Goal: Book appointment/travel/reservation

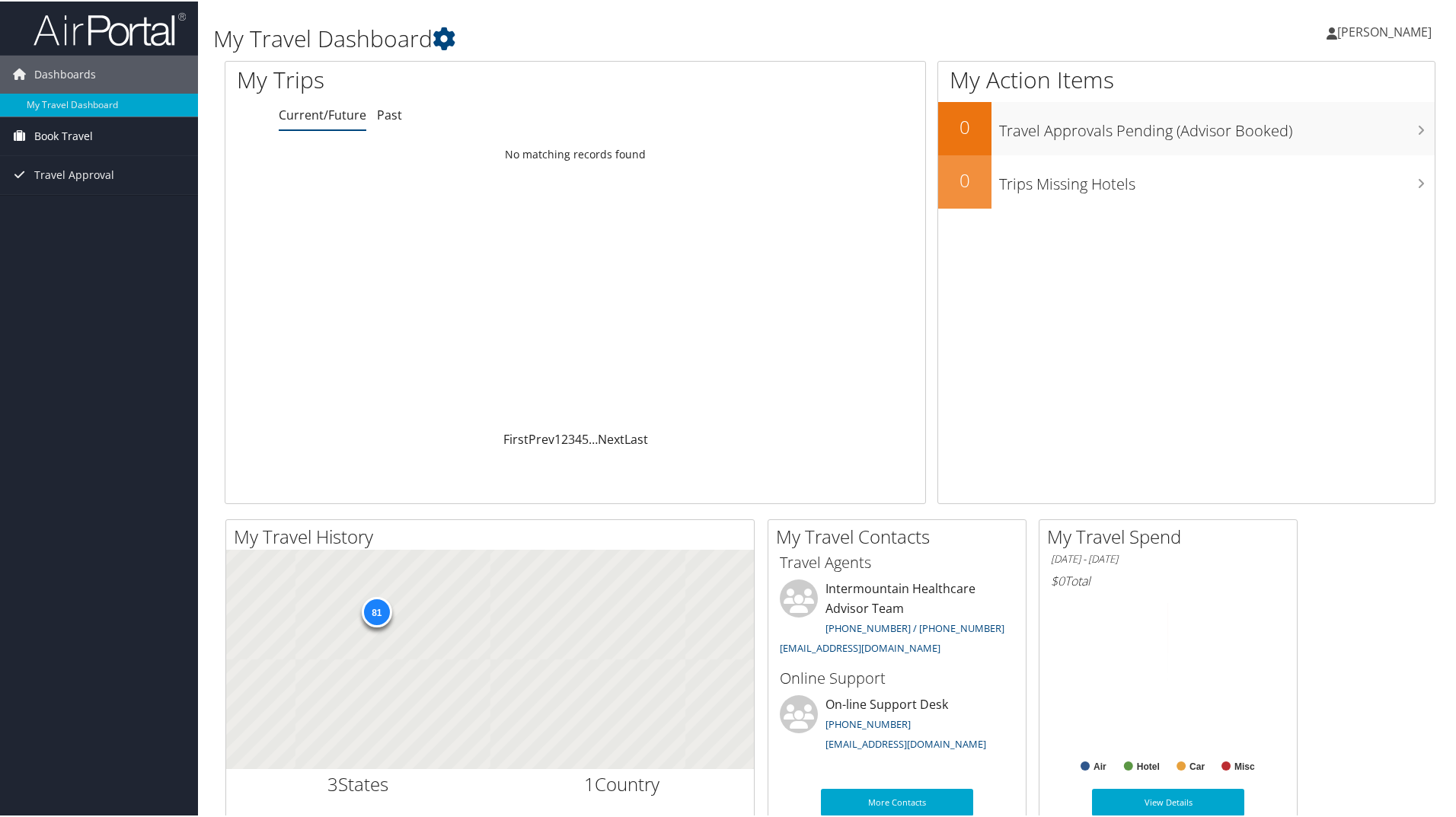
click at [68, 129] on span "Book Travel" at bounding box center [63, 135] width 58 height 38
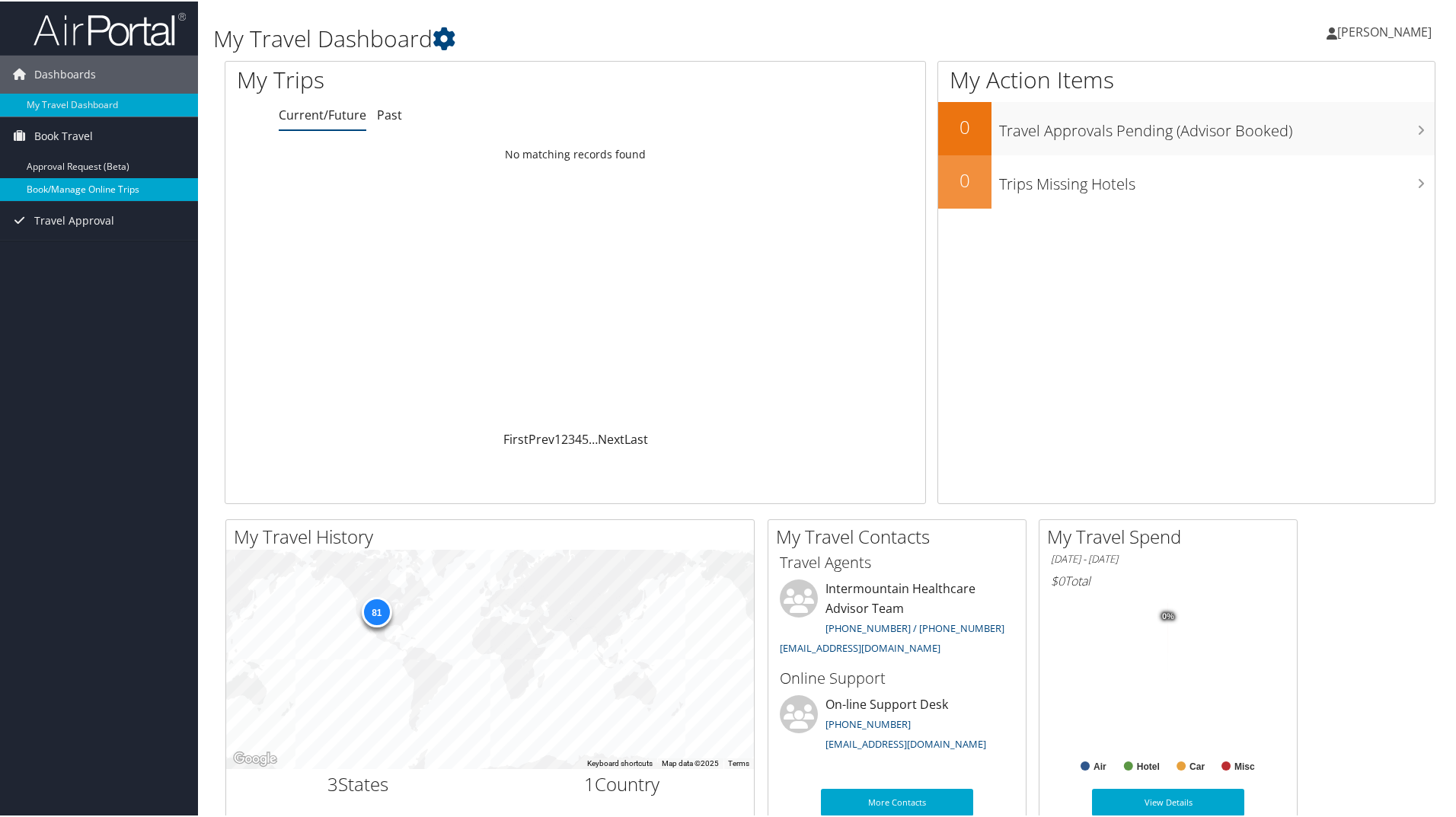
click at [72, 193] on link "Book/Manage Online Trips" at bounding box center [99, 188] width 198 height 23
